Goal: Task Accomplishment & Management: Manage account settings

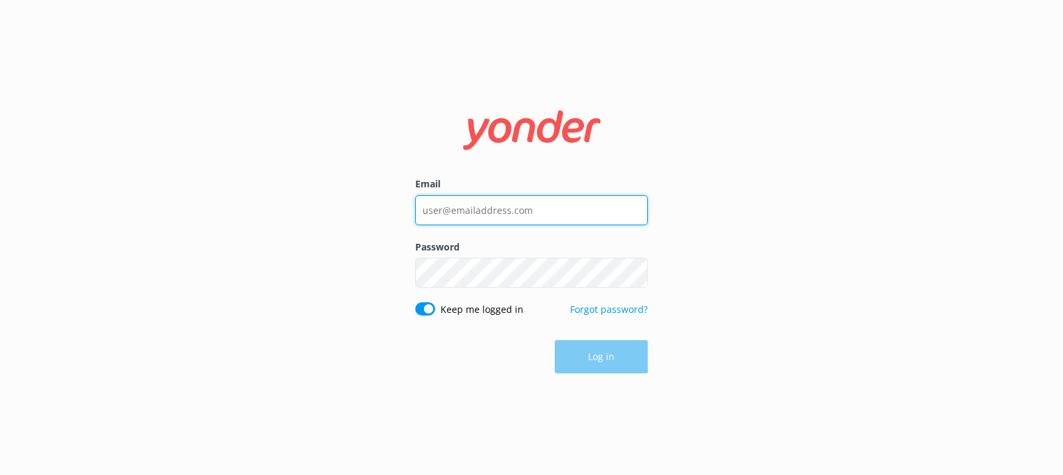
type input "[PERSON_NAME][EMAIL_ADDRESS][DOMAIN_NAME]"
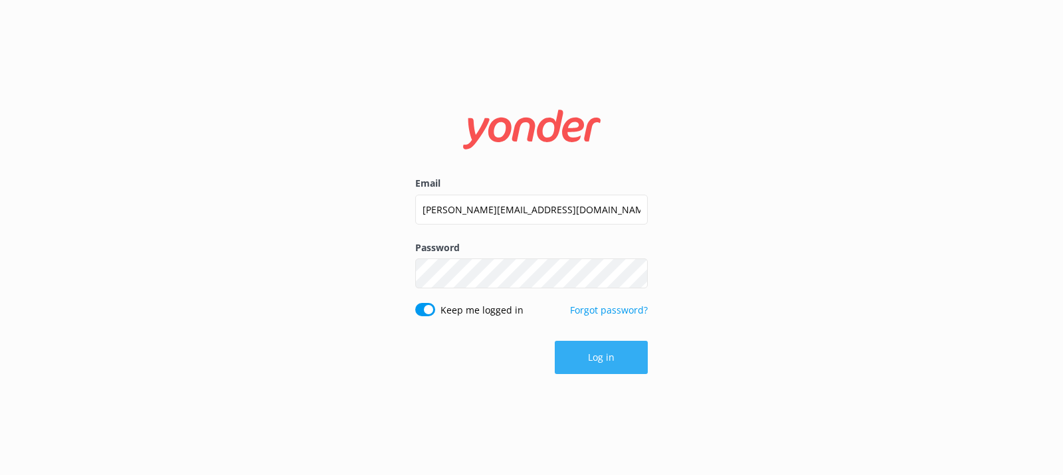
click at [607, 363] on button "Log in" at bounding box center [601, 357] width 93 height 33
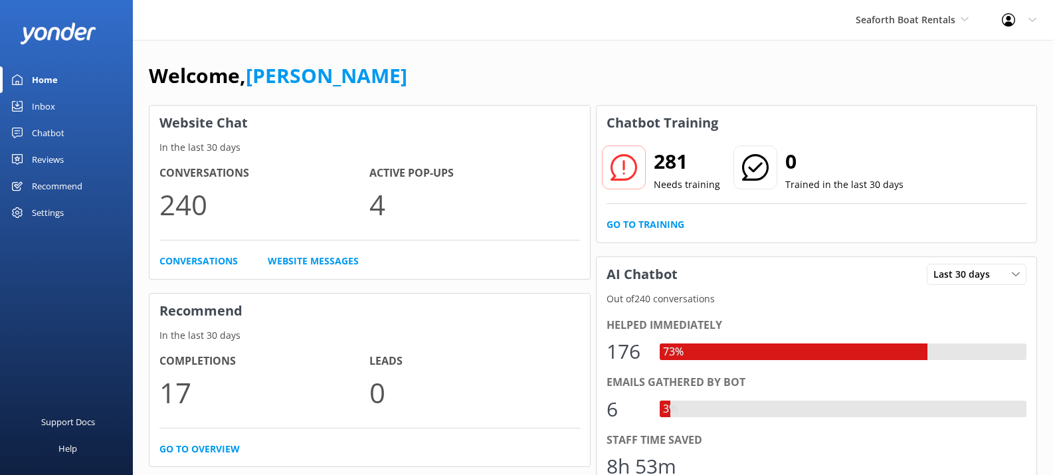
click at [40, 135] on div "Chatbot" at bounding box center [48, 133] width 33 height 27
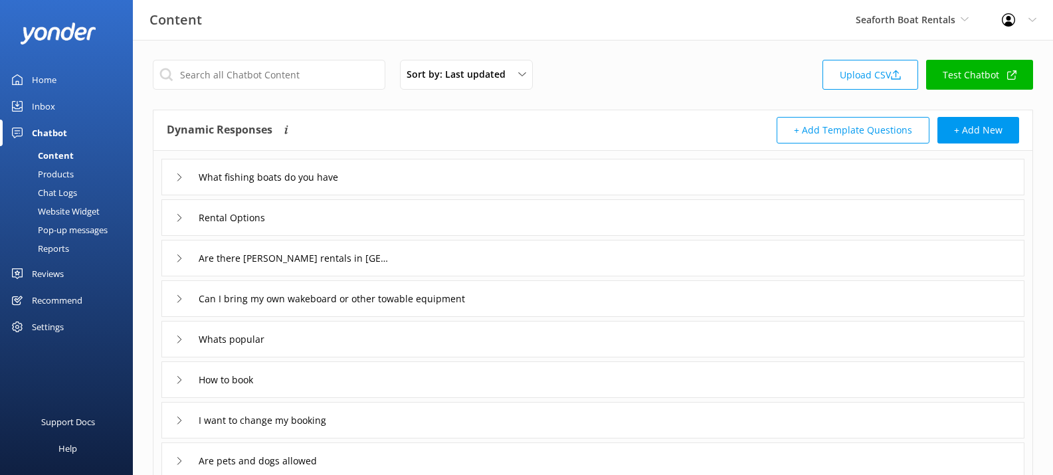
click at [57, 231] on div "Pop-up messages" at bounding box center [58, 230] width 100 height 19
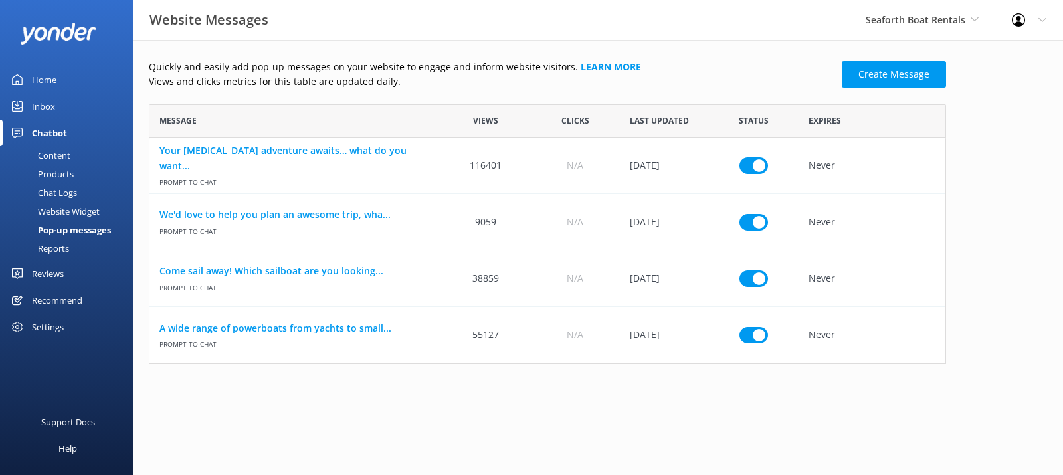
scroll to position [250, 787]
click at [231, 328] on link "A wide range of powerboats from yachts to small..." at bounding box center [295, 328] width 272 height 15
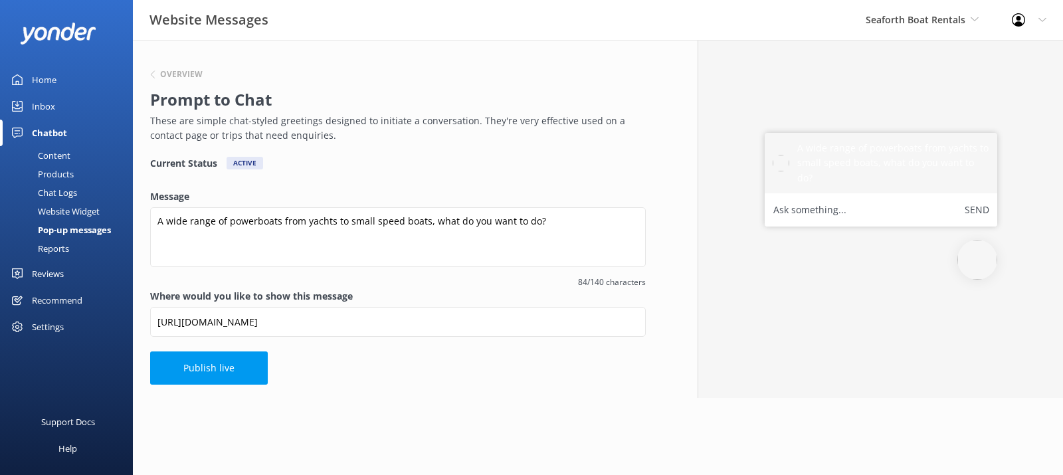
click at [76, 232] on div "Pop-up messages" at bounding box center [59, 230] width 103 height 19
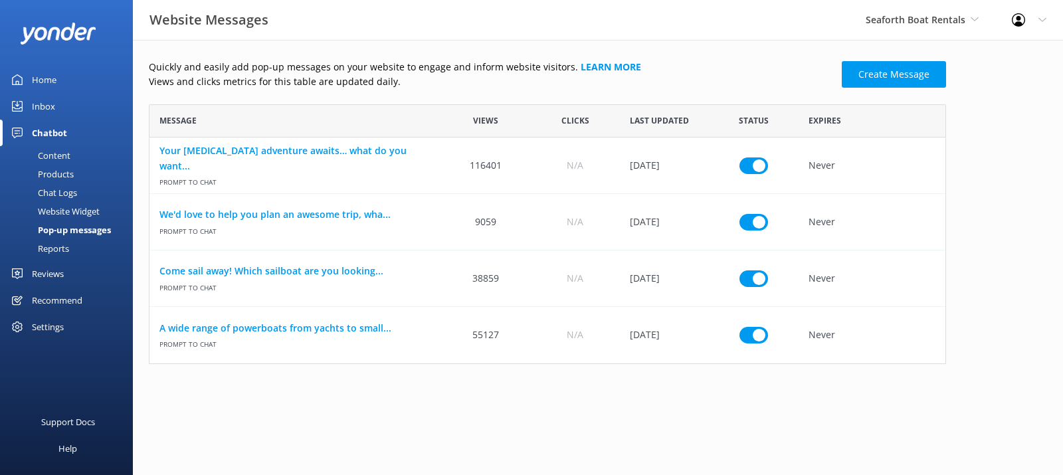
scroll to position [250, 787]
click at [61, 195] on div "Chat Logs" at bounding box center [42, 192] width 69 height 19
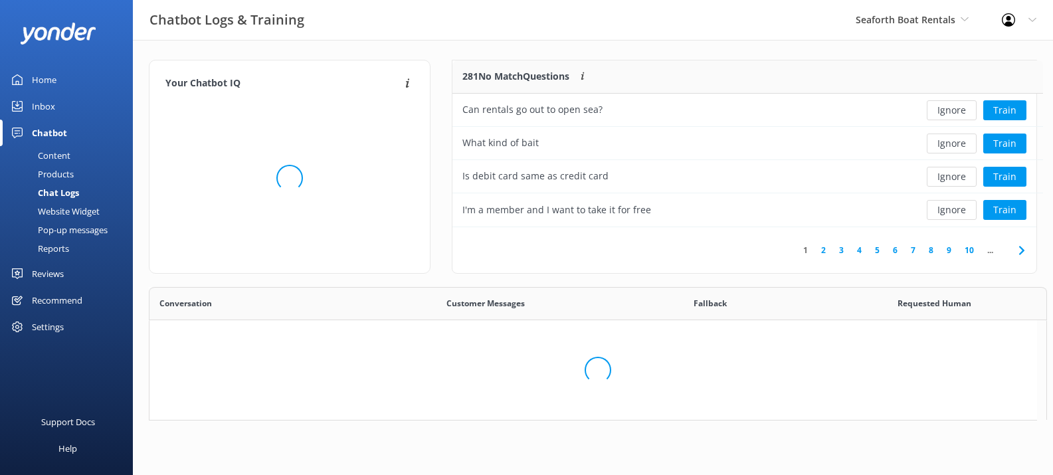
scroll to position [456, 877]
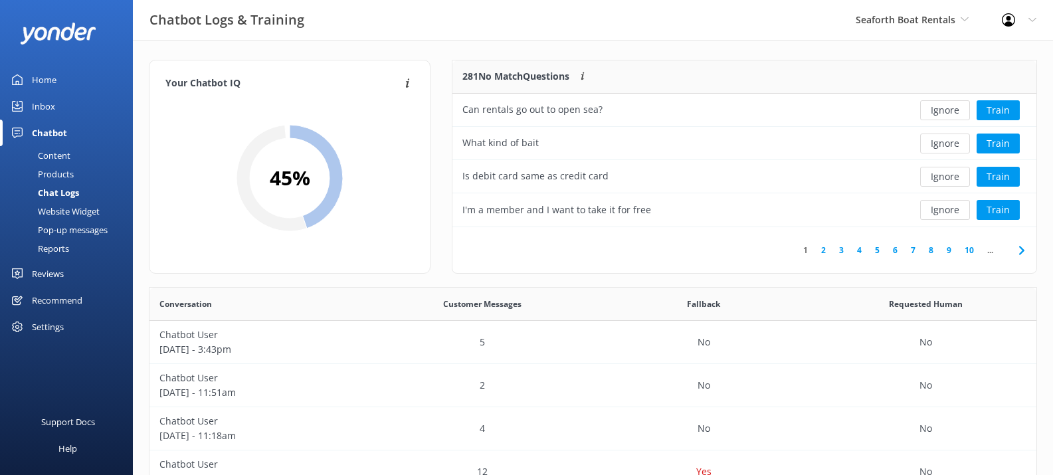
click at [60, 174] on div "Products" at bounding box center [41, 174] width 66 height 19
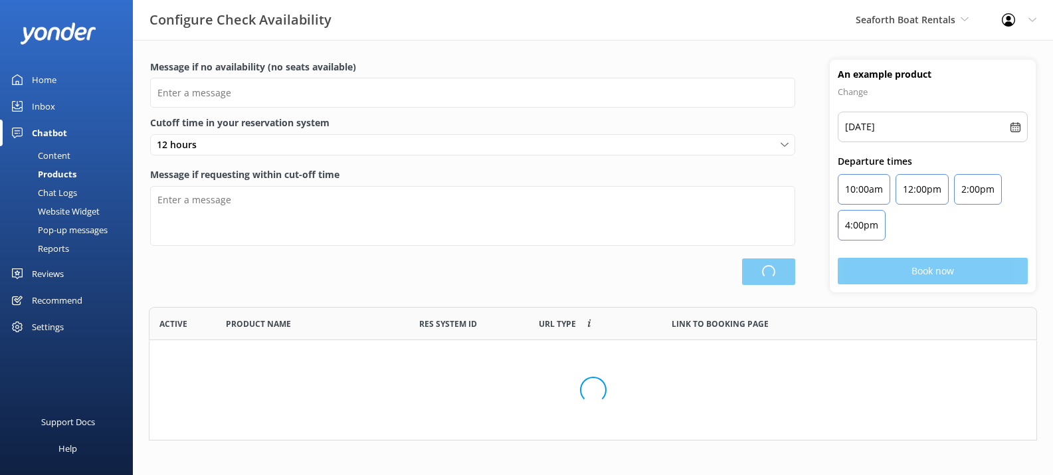
scroll to position [124, 878]
type input "There are no seats available, please check an alternative day"
type textarea "Our online booking system closes {hours} prior to departure. Please contact us …"
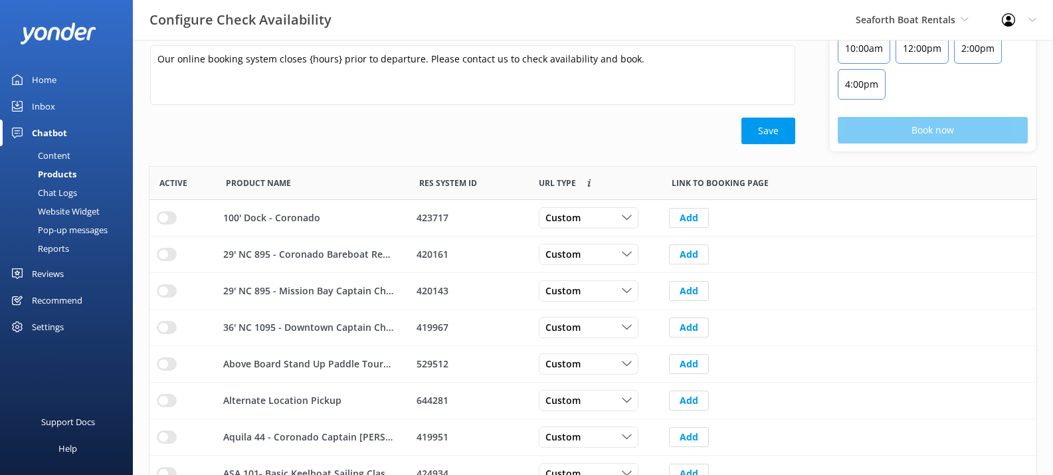
scroll to position [0, 0]
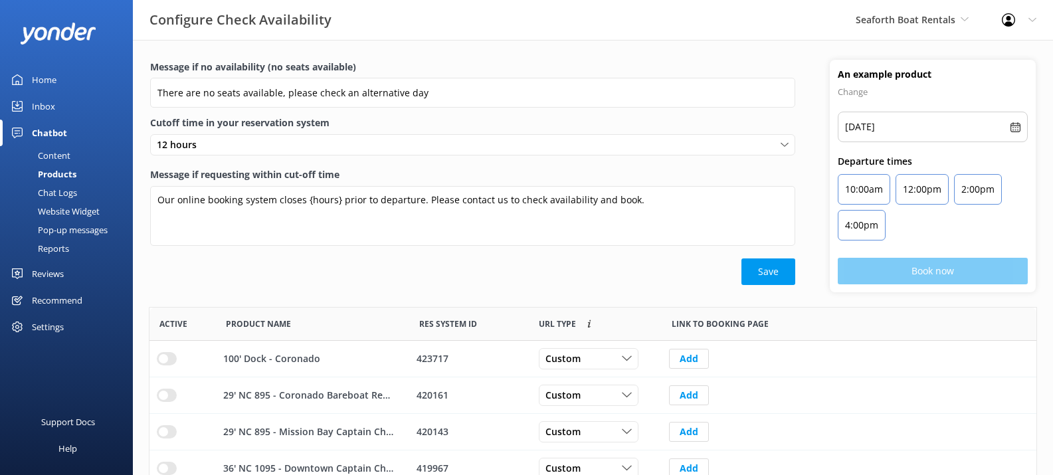
click at [57, 248] on div "Reports" at bounding box center [38, 248] width 61 height 19
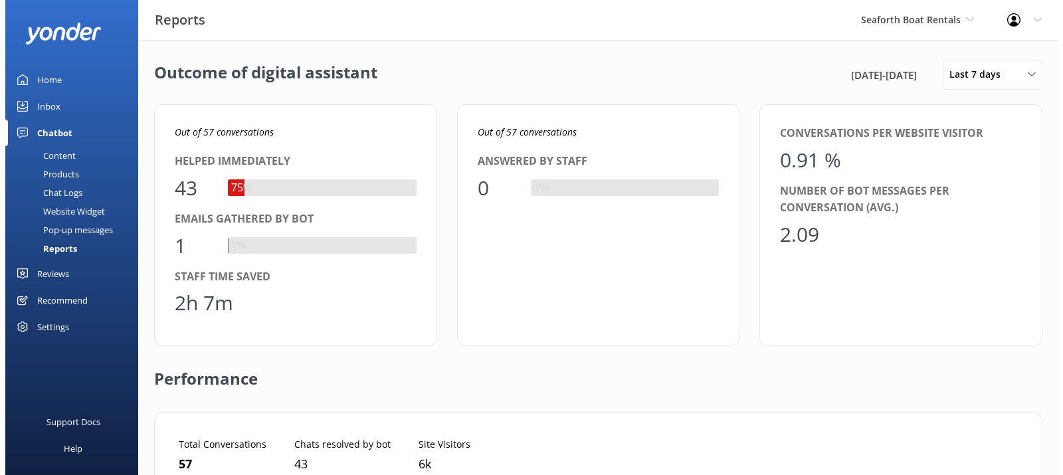
scroll to position [124, 837]
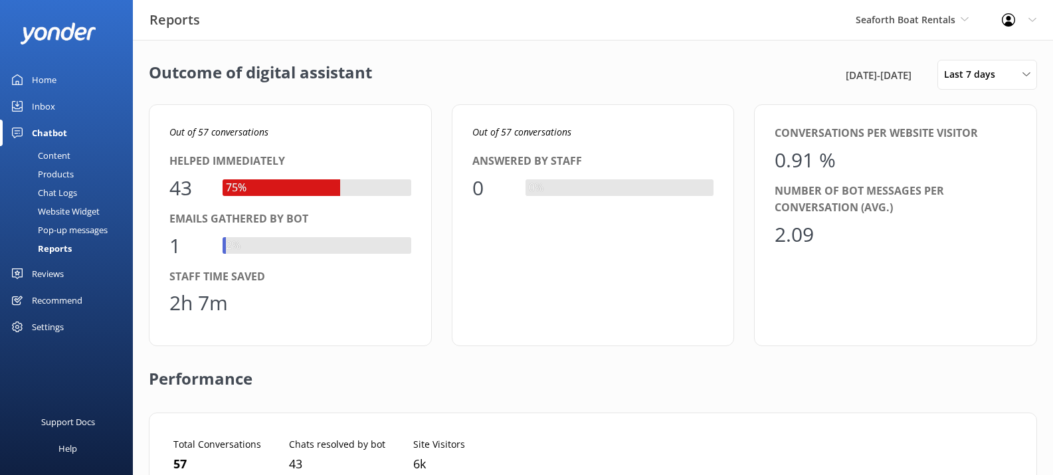
click at [68, 232] on div "Pop-up messages" at bounding box center [58, 230] width 100 height 19
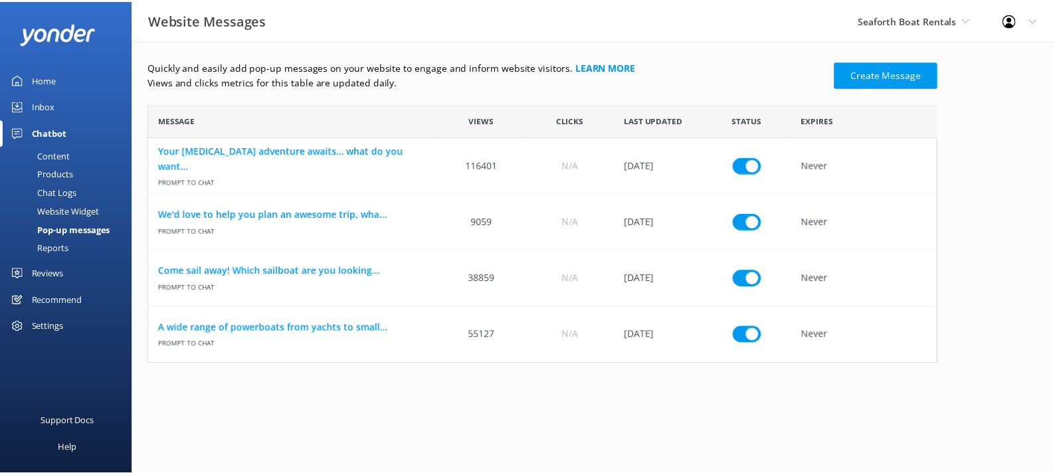
scroll to position [250, 787]
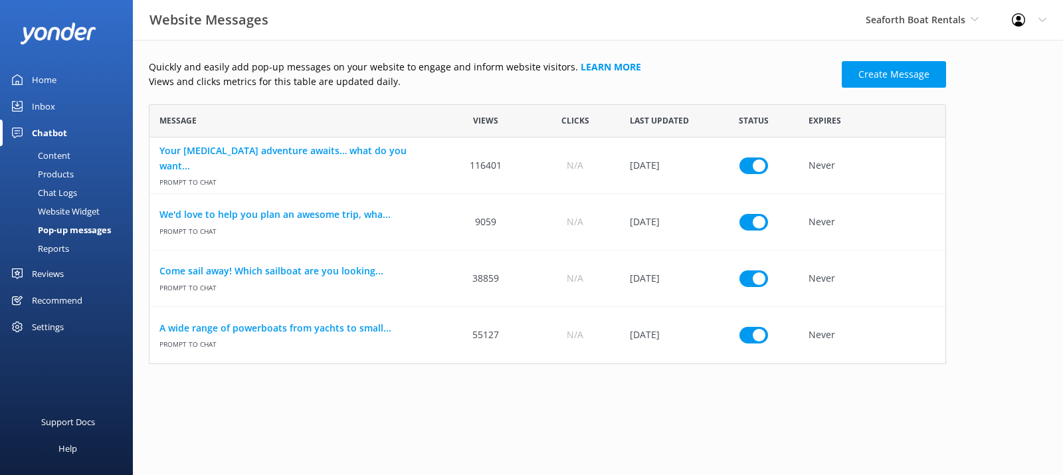
click at [52, 302] on div "Recommend" at bounding box center [57, 300] width 50 height 27
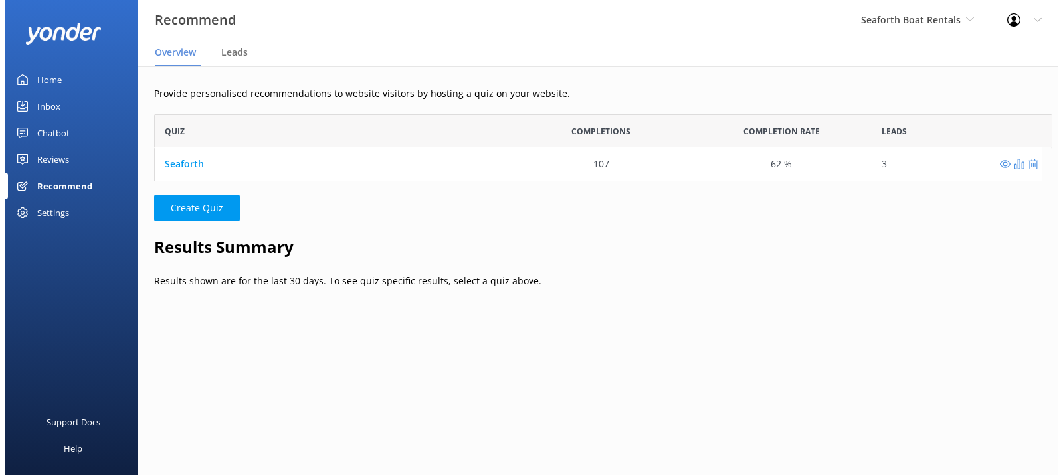
scroll to position [57, 878]
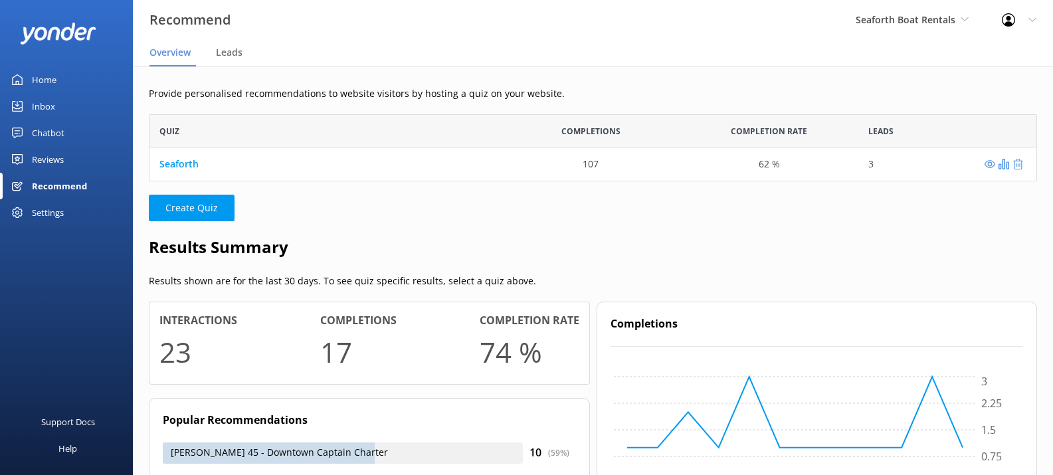
click at [41, 211] on div "Settings" at bounding box center [48, 212] width 32 height 27
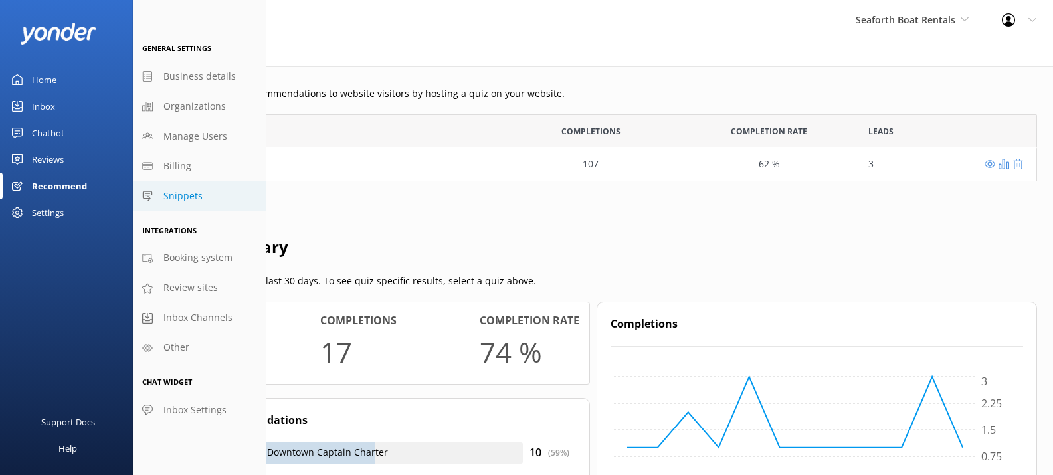
click at [180, 197] on span "Snippets" at bounding box center [182, 196] width 39 height 15
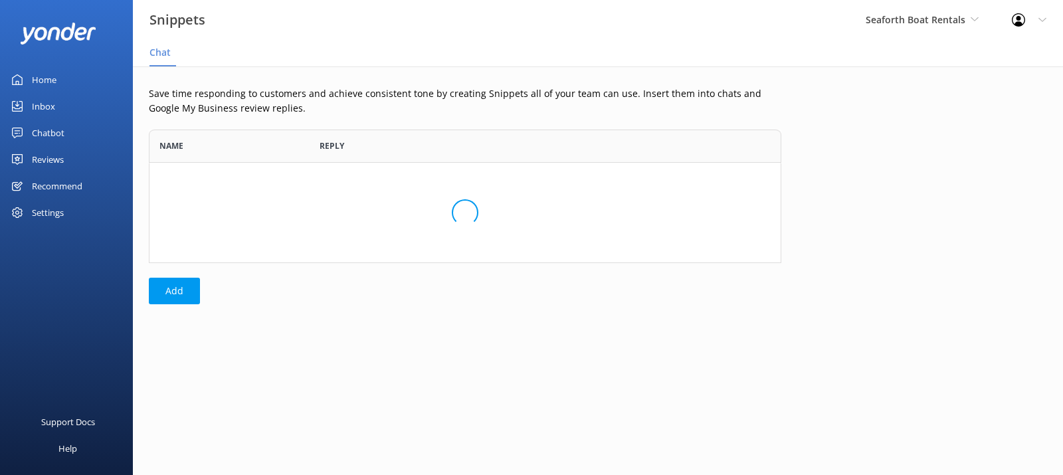
scroll to position [124, 622]
click at [47, 215] on div "Settings" at bounding box center [48, 212] width 32 height 27
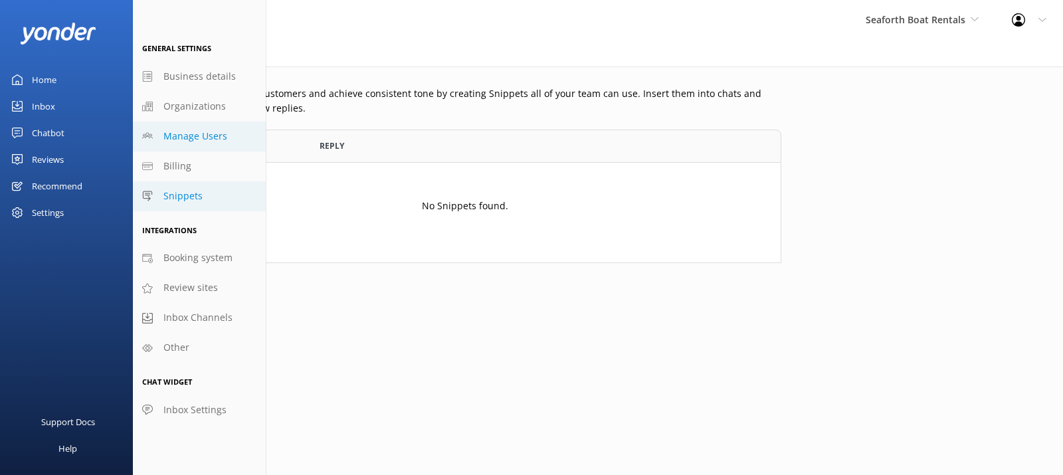
click at [191, 134] on span "Manage Users" at bounding box center [195, 136] width 64 height 15
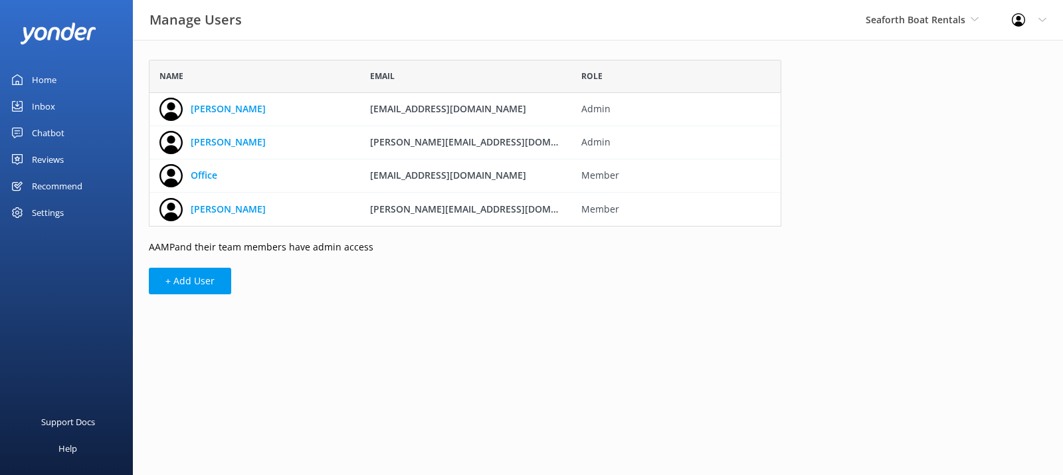
scroll to position [157, 622]
click at [48, 218] on div "Settings" at bounding box center [48, 212] width 32 height 27
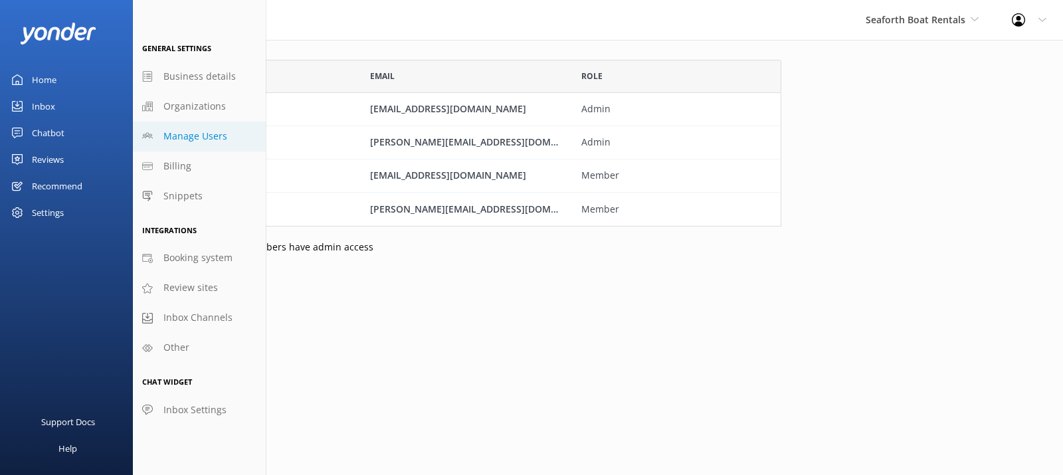
click at [50, 131] on div "Chatbot" at bounding box center [48, 133] width 33 height 27
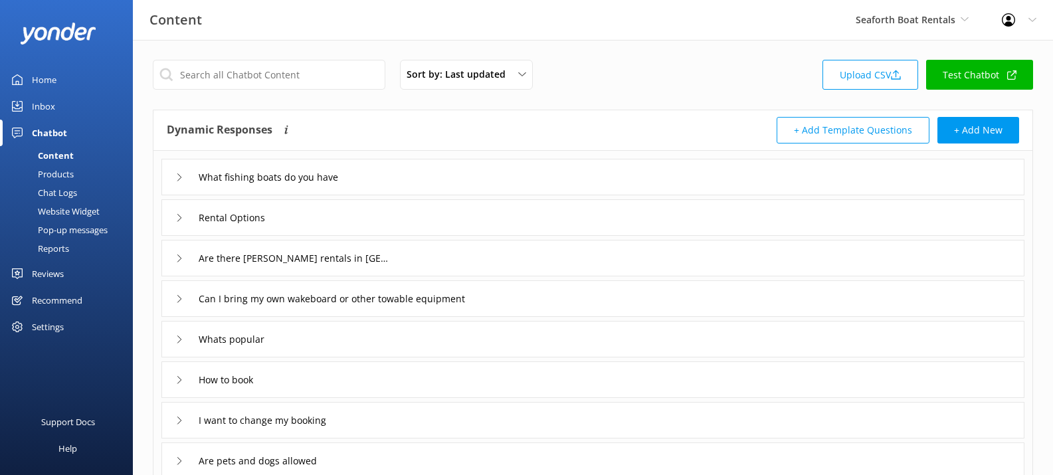
click at [70, 233] on div "Pop-up messages" at bounding box center [58, 230] width 100 height 19
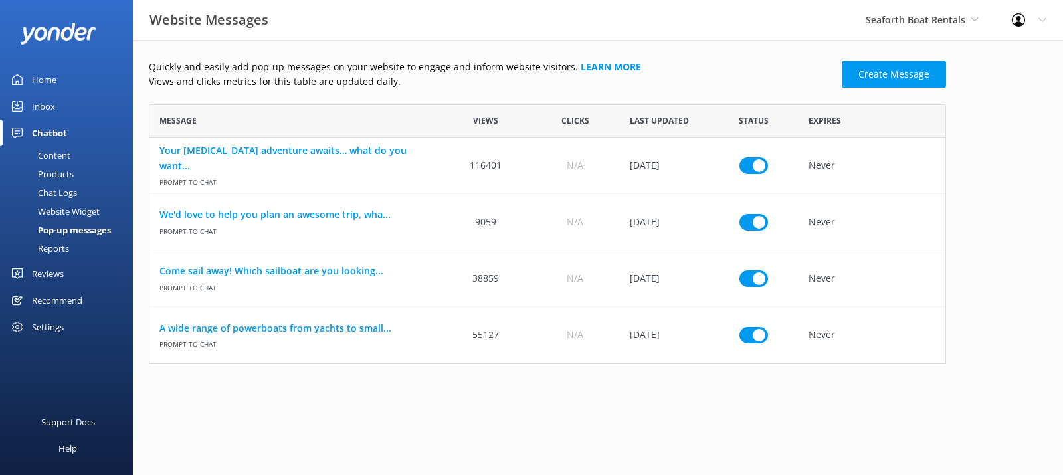
scroll to position [250, 787]
click at [45, 106] on div "Inbox" at bounding box center [43, 106] width 23 height 27
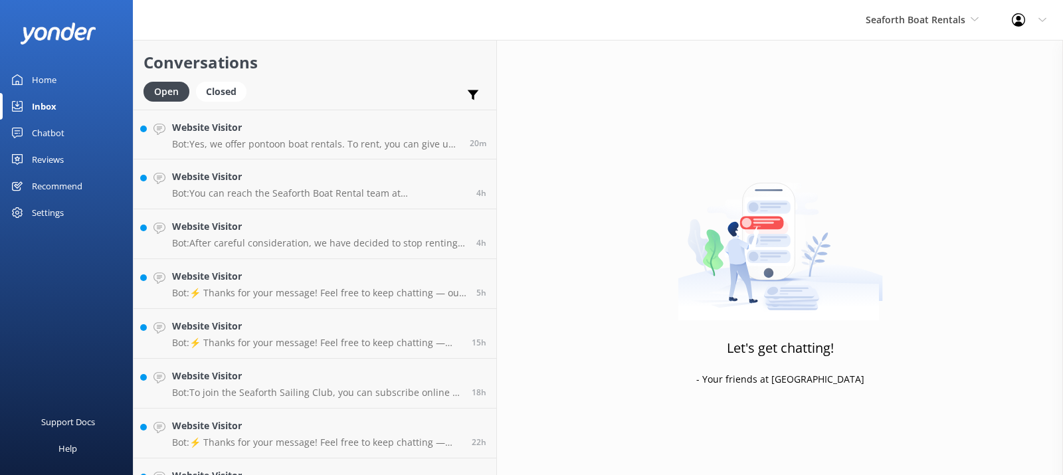
click at [41, 215] on div "Settings" at bounding box center [48, 212] width 32 height 27
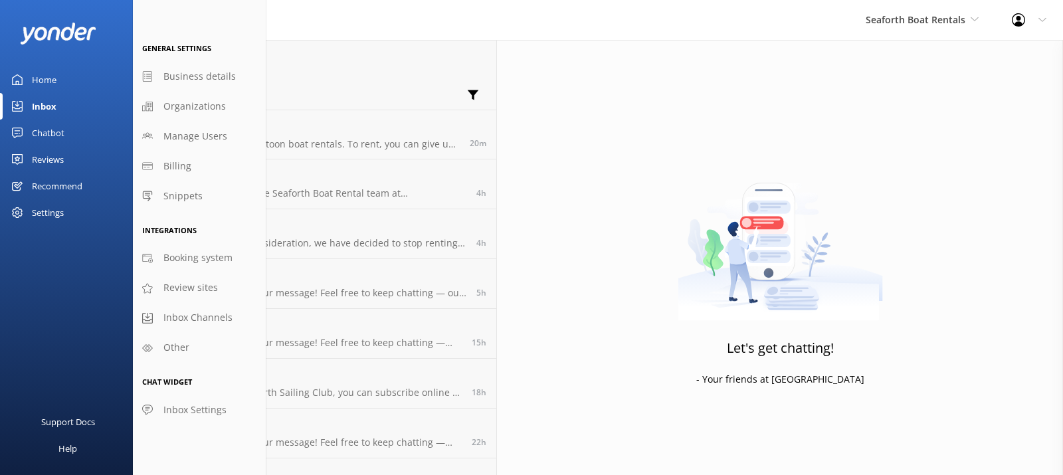
click at [37, 134] on div "Chatbot" at bounding box center [48, 133] width 33 height 27
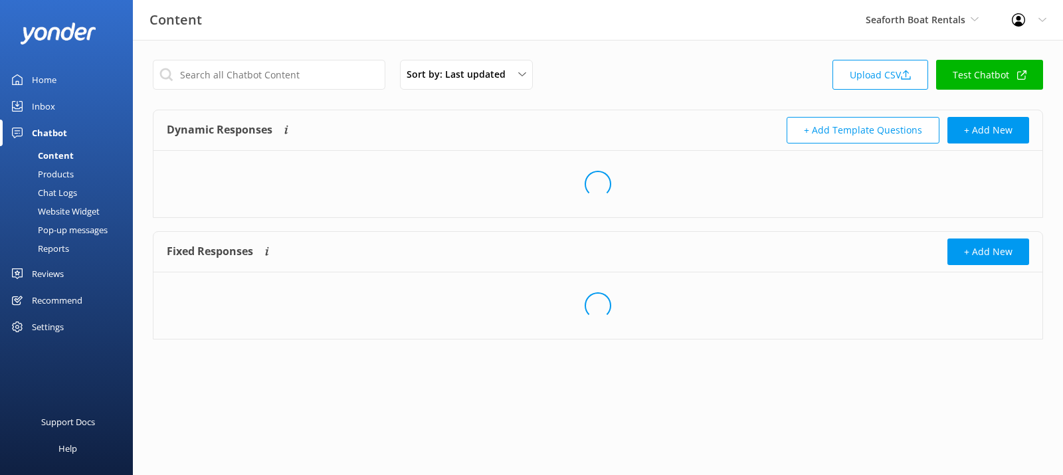
click at [60, 231] on div "Pop-up messages" at bounding box center [58, 230] width 100 height 19
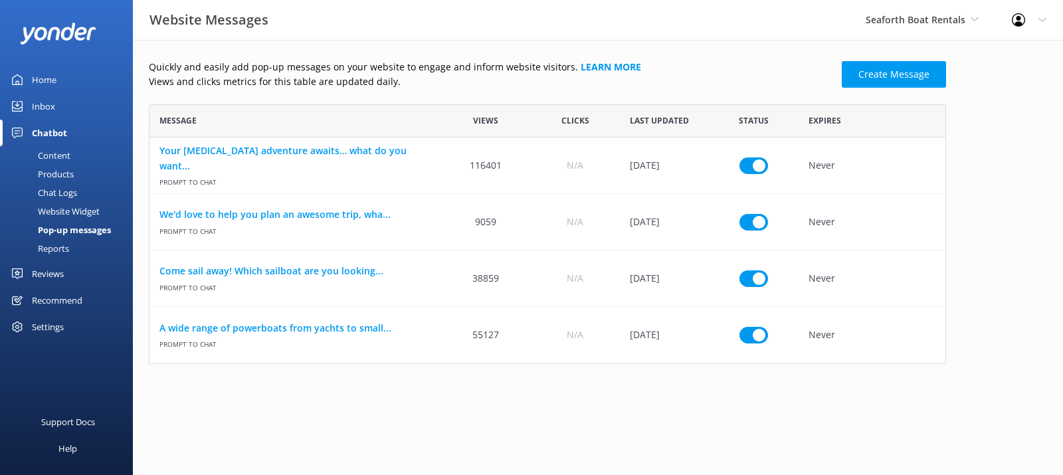
click at [50, 276] on div "Reviews" at bounding box center [48, 273] width 32 height 27
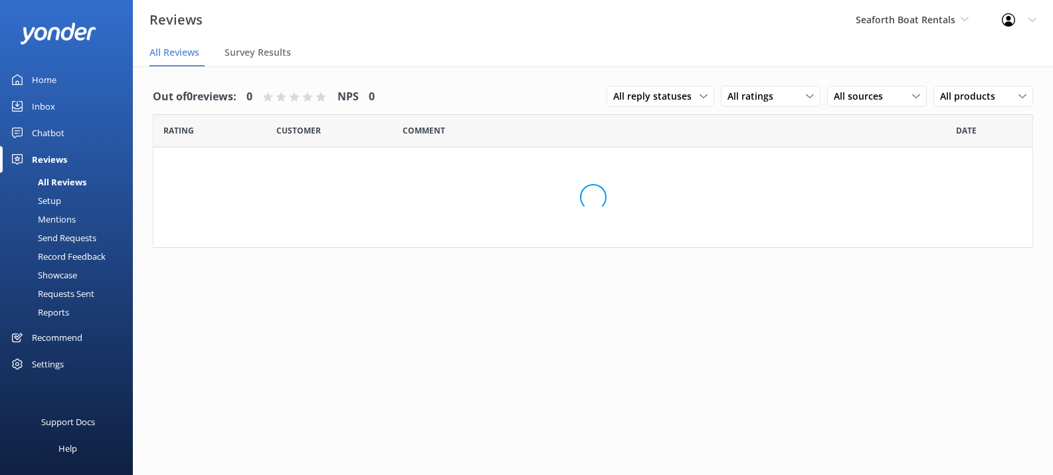
click at [54, 128] on div "Chatbot" at bounding box center [48, 133] width 33 height 27
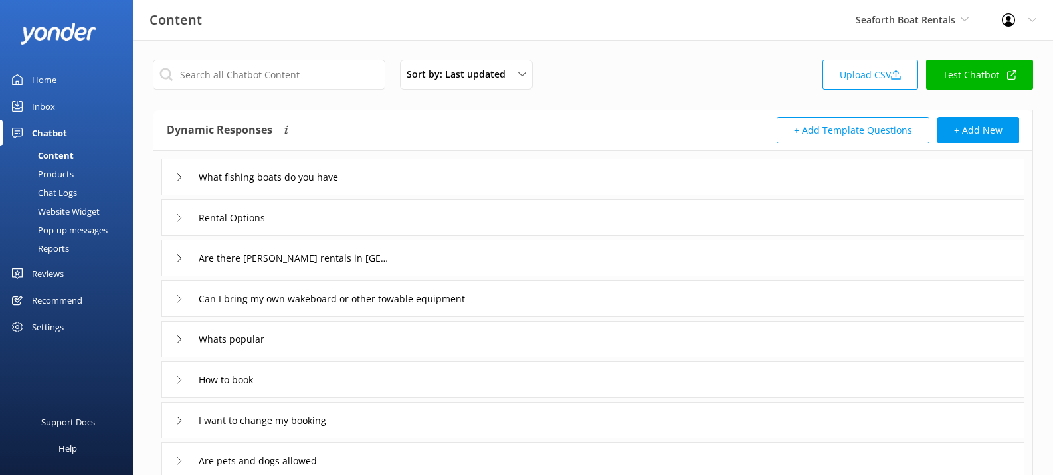
click at [58, 232] on div "Pop-up messages" at bounding box center [58, 230] width 100 height 19
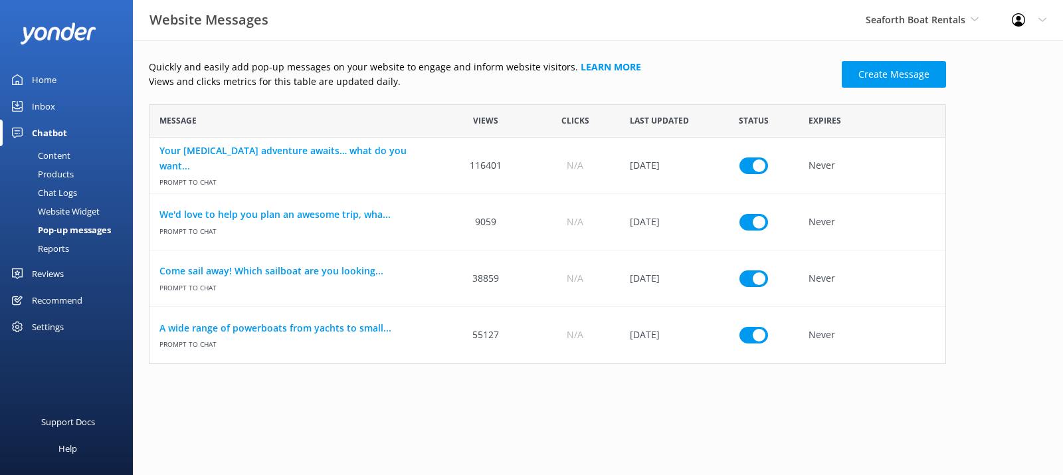
scroll to position [250, 787]
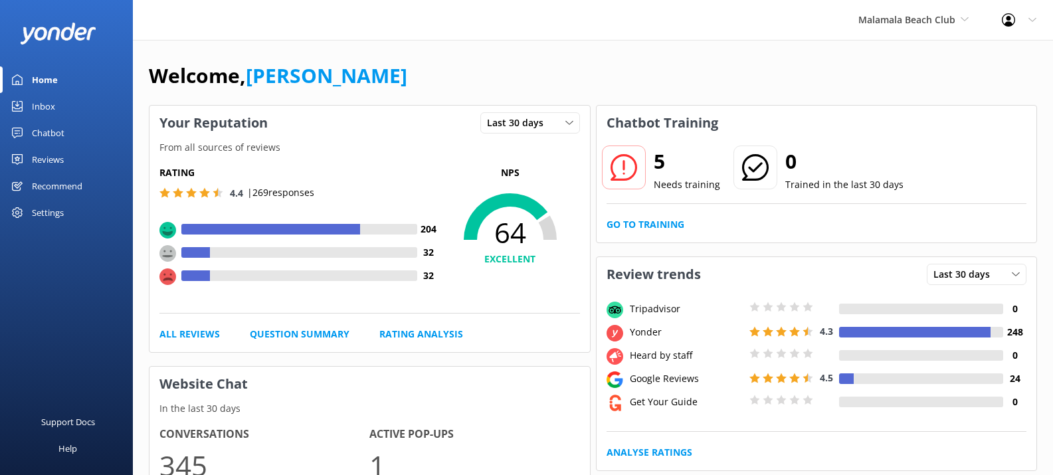
click at [46, 128] on div "Chatbot" at bounding box center [48, 133] width 33 height 27
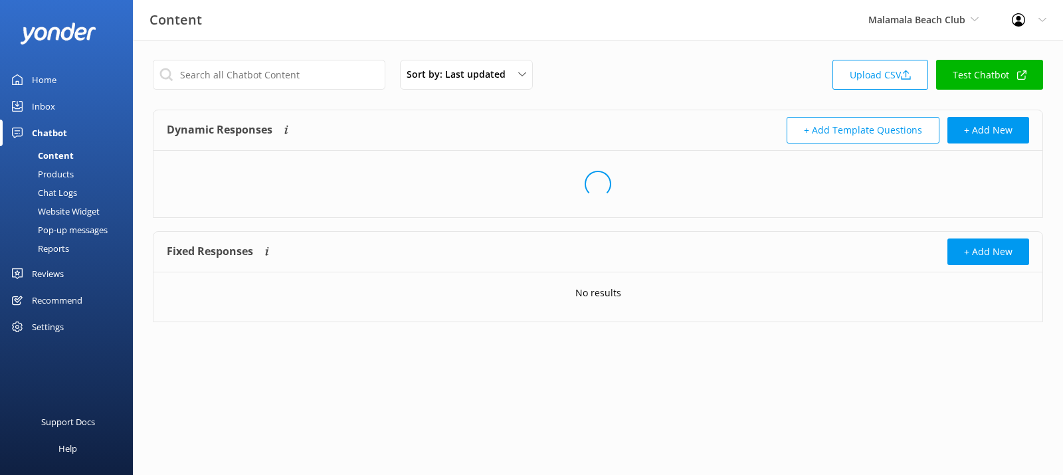
click at [68, 231] on div "Pop-up messages" at bounding box center [58, 230] width 100 height 19
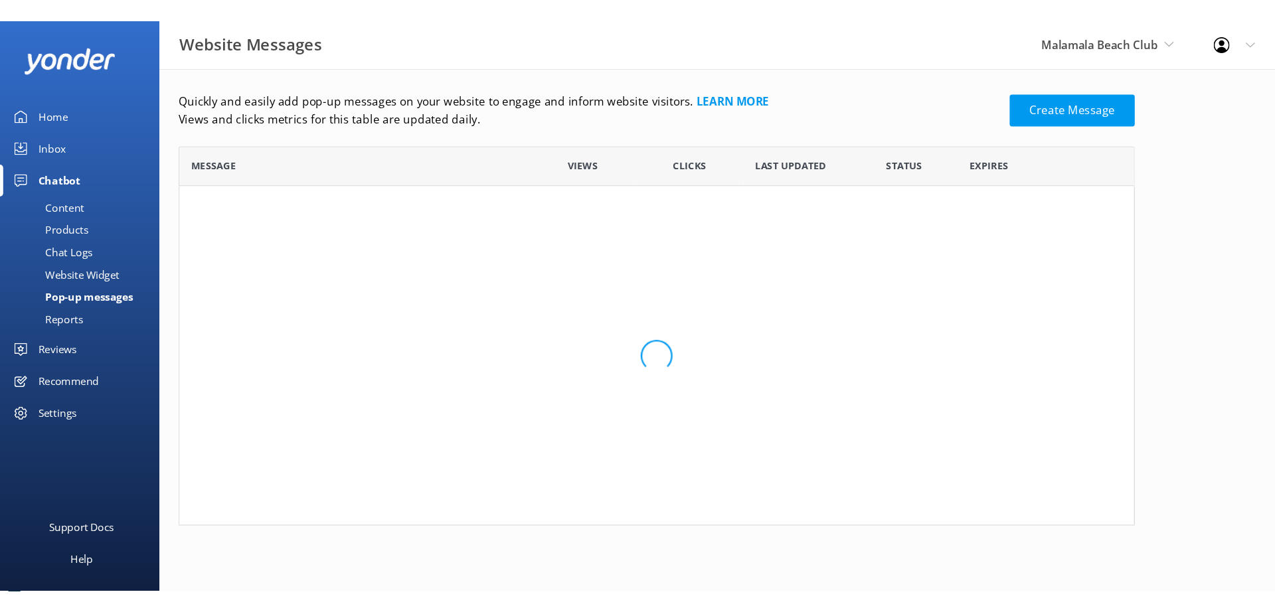
scroll to position [80, 787]
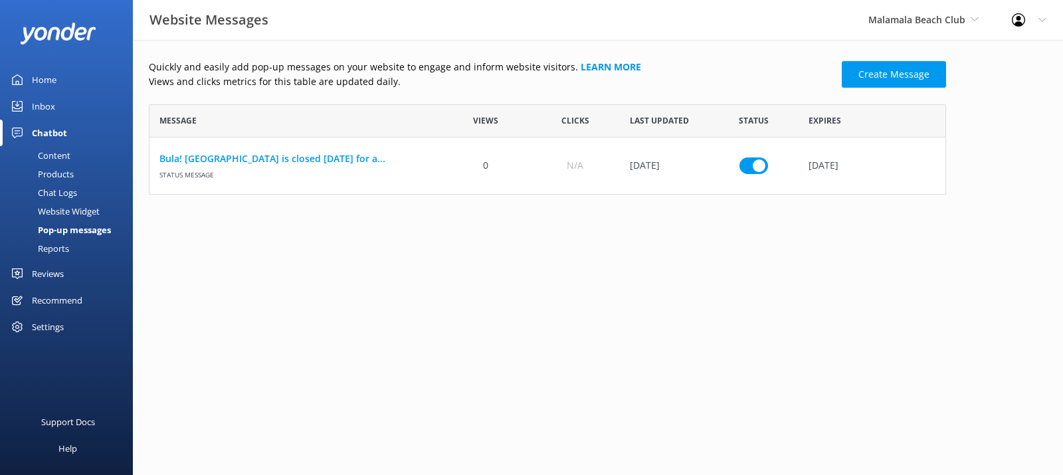
click at [47, 274] on div "Reviews" at bounding box center [48, 273] width 32 height 27
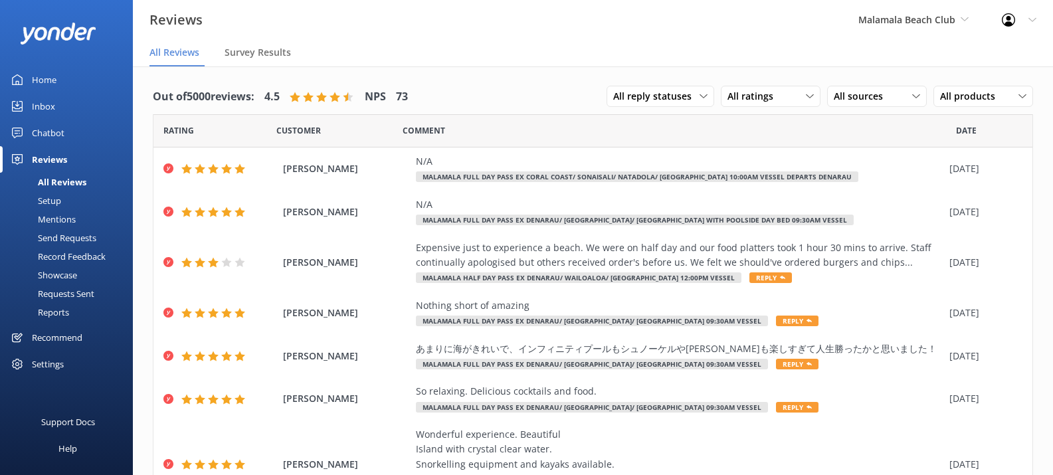
click at [54, 205] on div "Setup" at bounding box center [34, 200] width 53 height 19
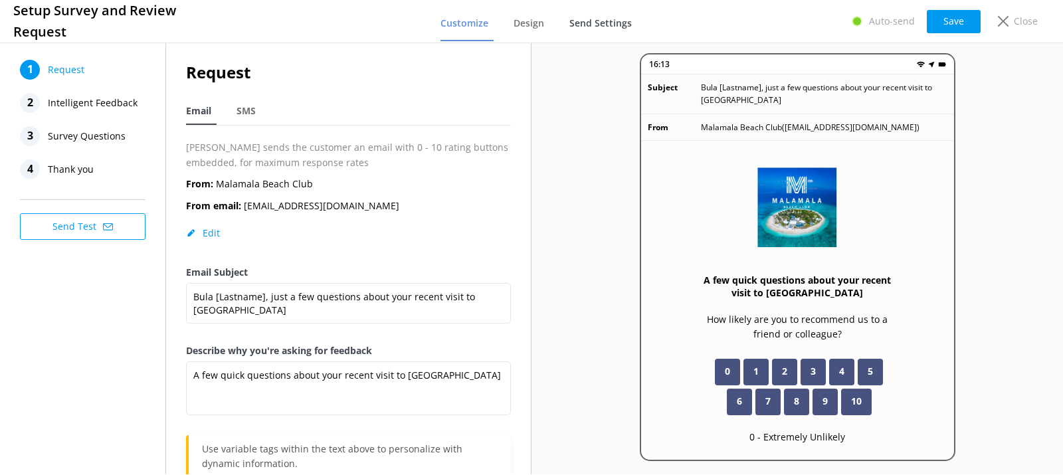
click at [612, 20] on span "Send Settings" at bounding box center [600, 23] width 62 height 13
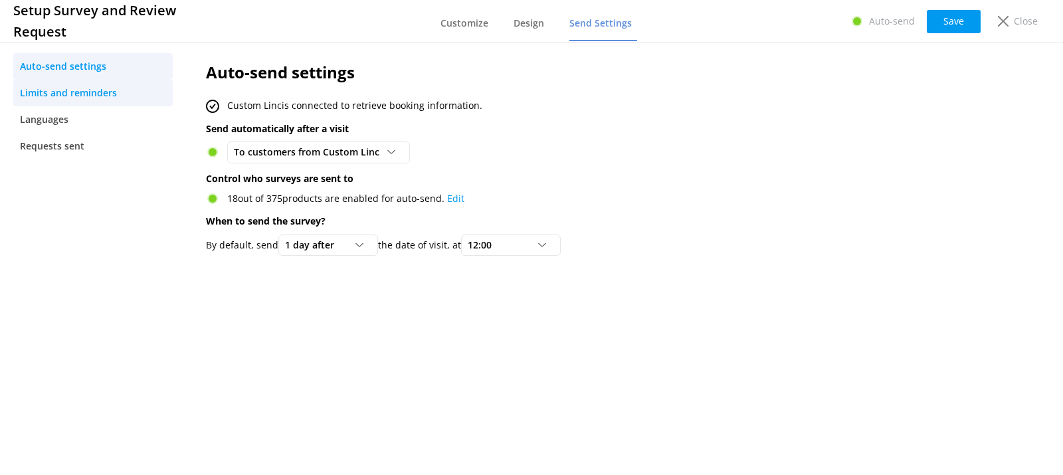
click at [102, 95] on span "Limits and reminders" at bounding box center [68, 93] width 97 height 15
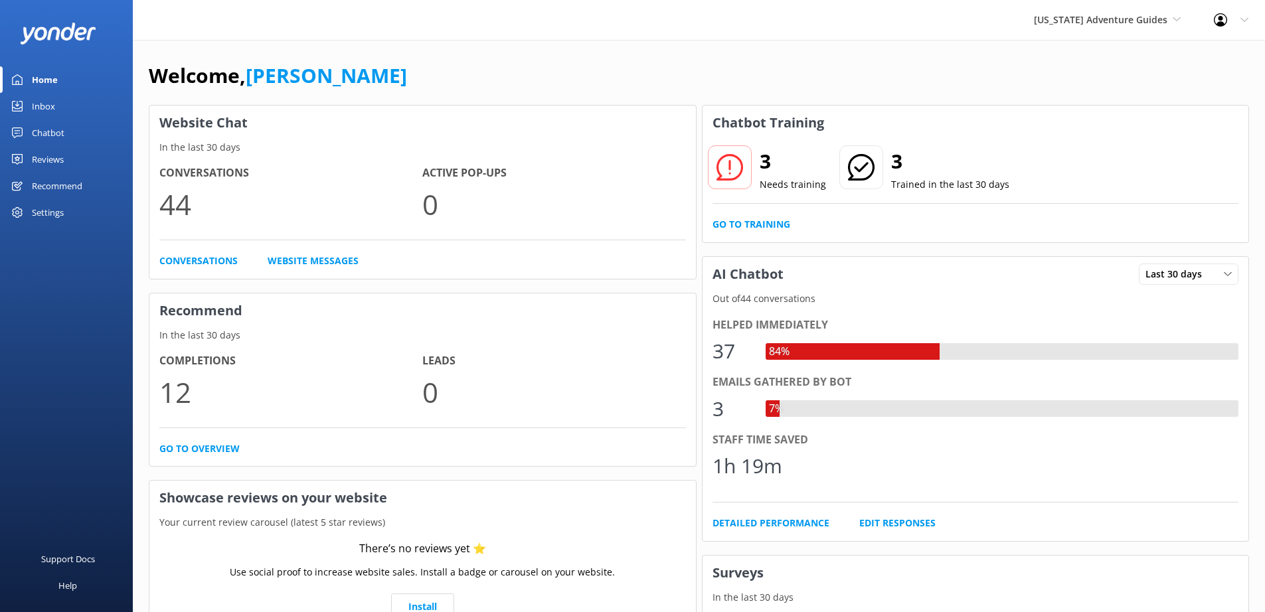
click at [43, 137] on div "Chatbot" at bounding box center [48, 133] width 33 height 27
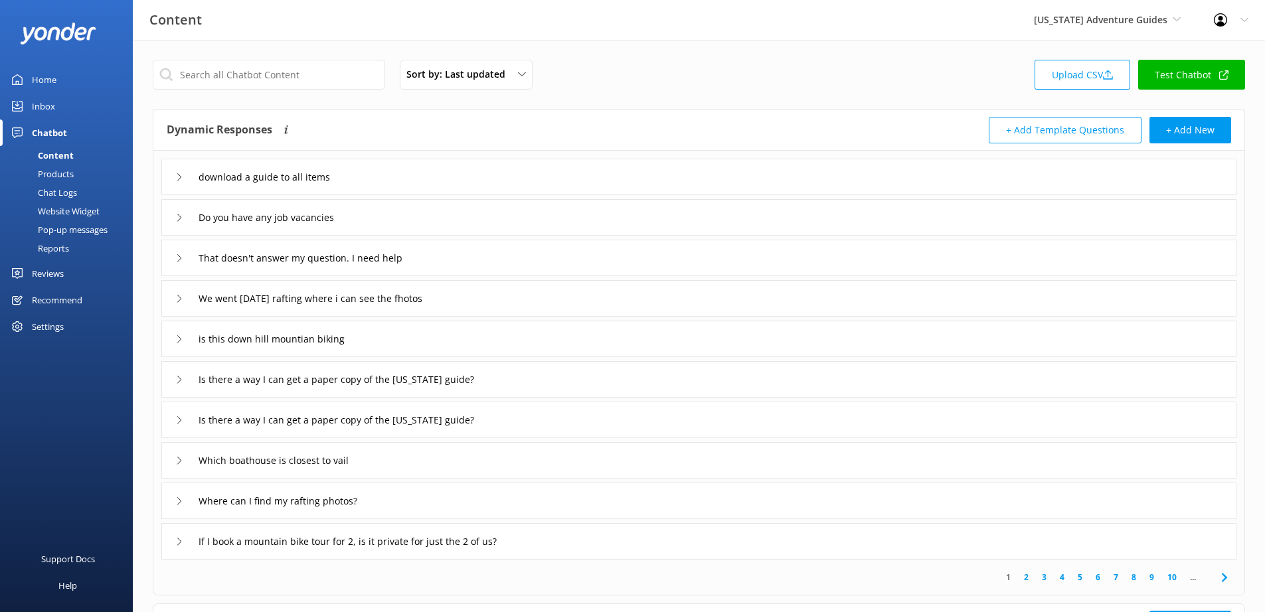
click at [68, 230] on div "Pop-up messages" at bounding box center [58, 230] width 100 height 19
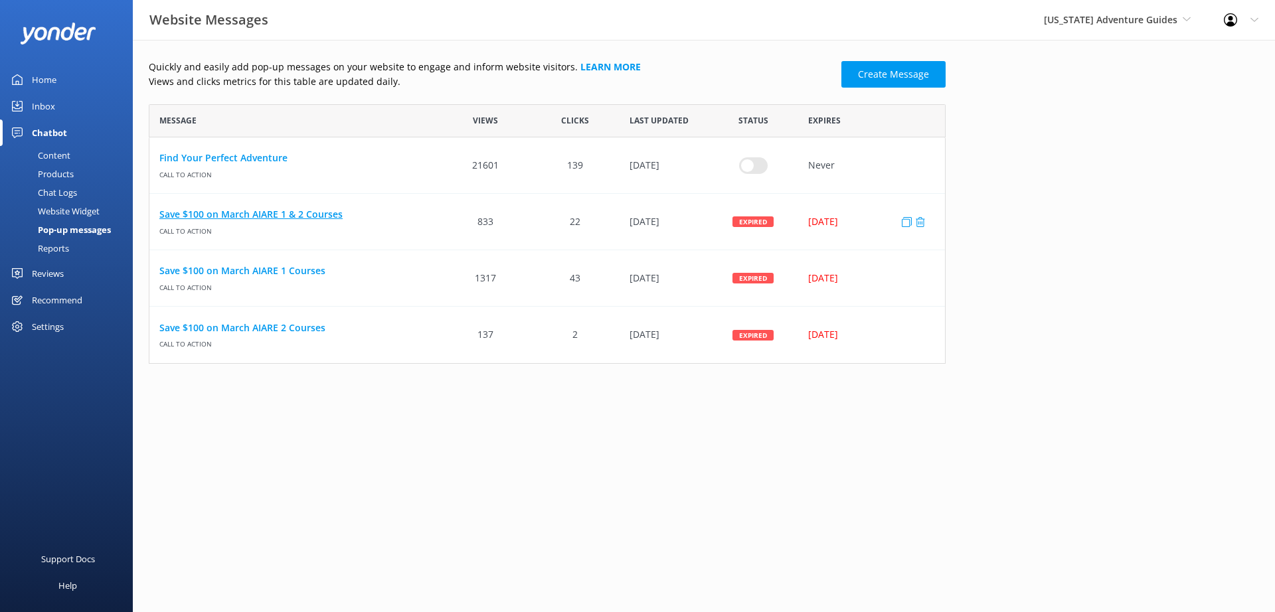
scroll to position [250, 787]
